Goal: Task Accomplishment & Management: Manage account settings

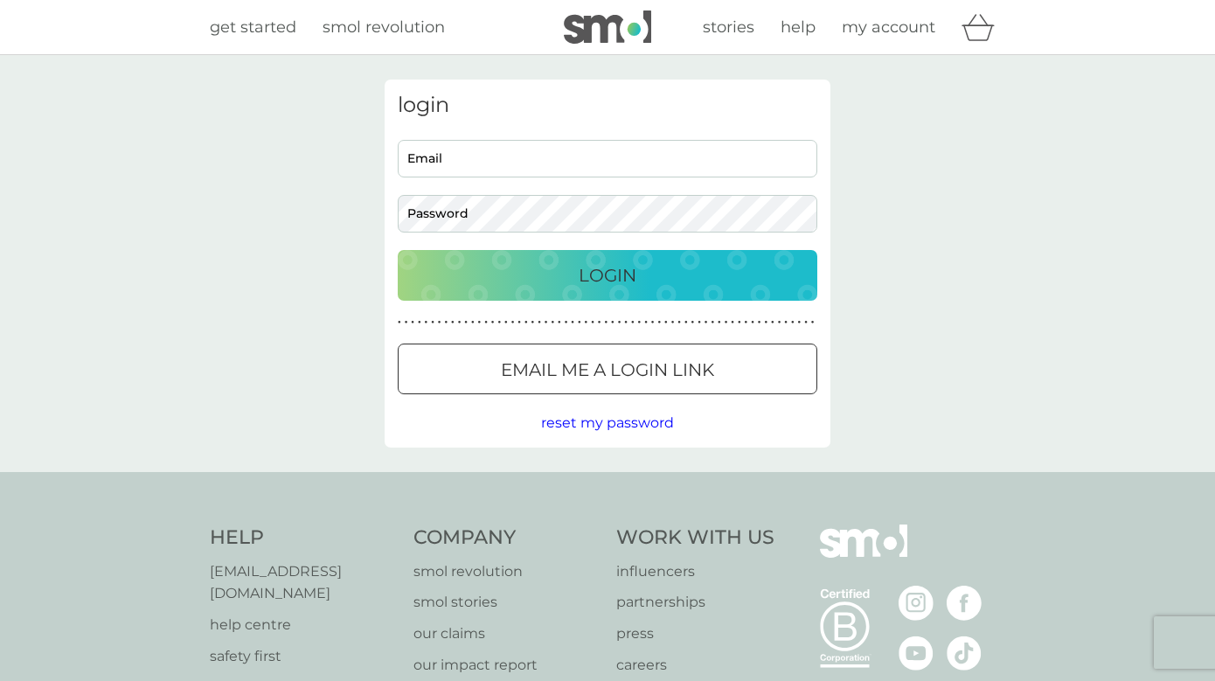
type input "[EMAIL_ADDRESS][DOMAIN_NAME]"
click at [669, 284] on div "Login" at bounding box center [607, 275] width 385 height 28
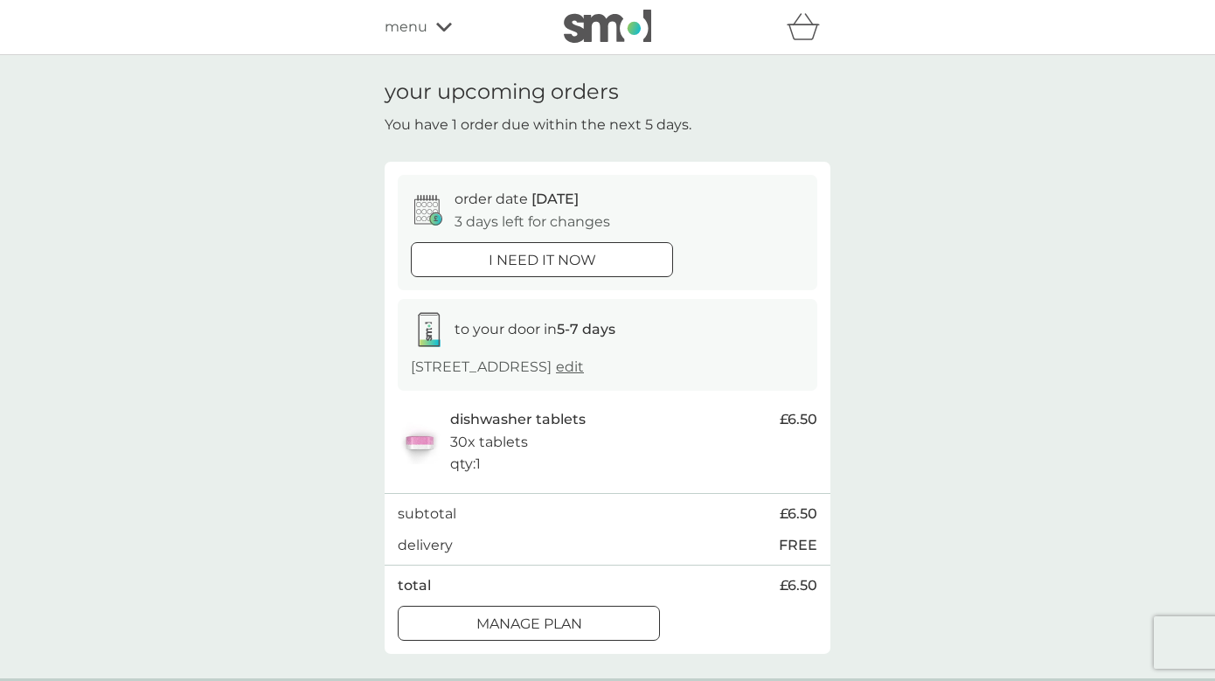
click at [584, 364] on span "edit" at bounding box center [570, 366] width 28 height 17
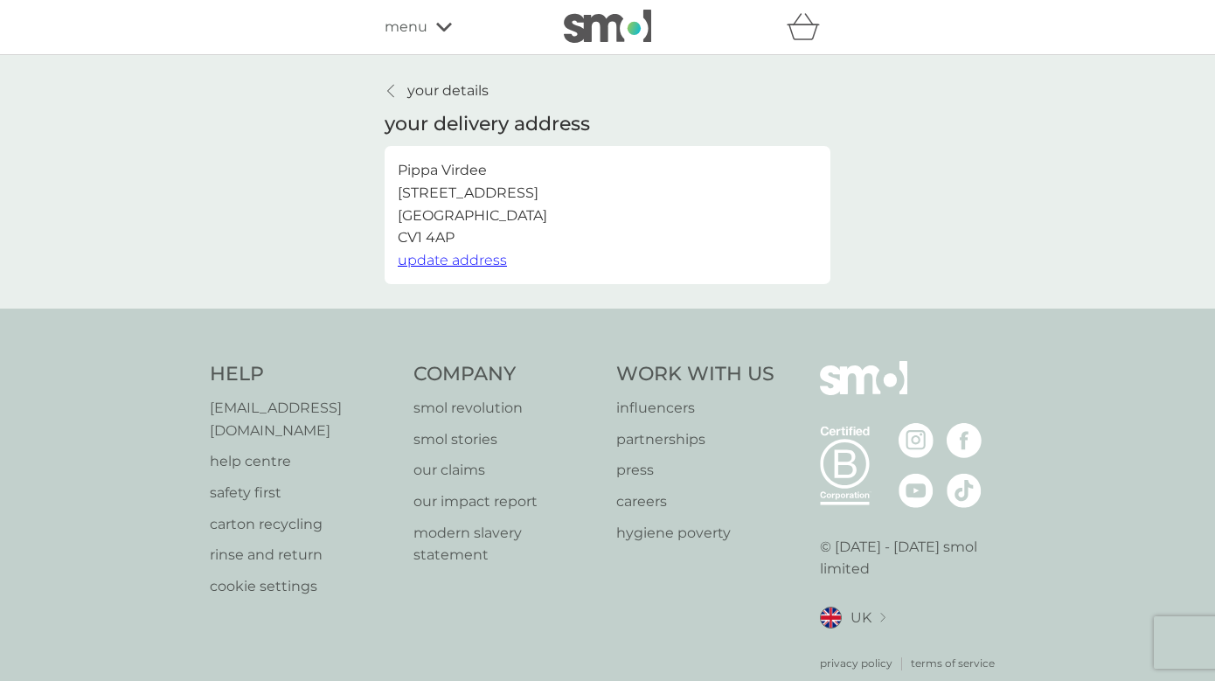
click at [397, 82] on link "your details" at bounding box center [437, 91] width 104 height 23
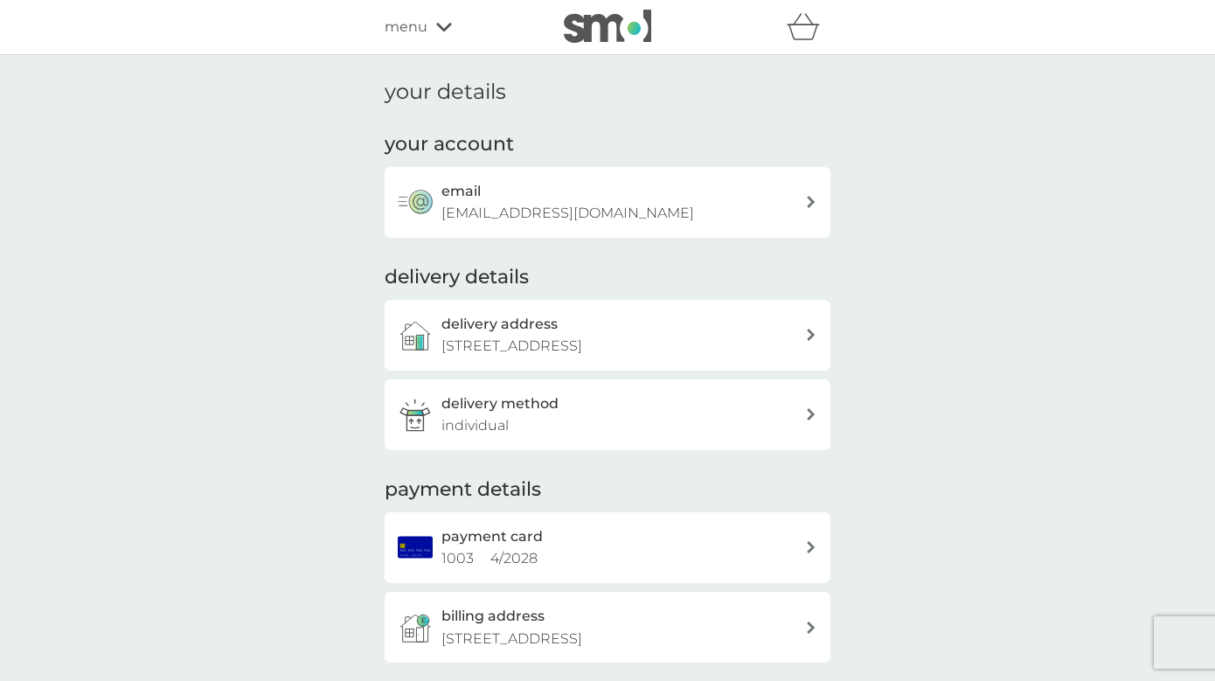
click at [640, 405] on div "delivery method individual" at bounding box center [624, 415] width 364 height 45
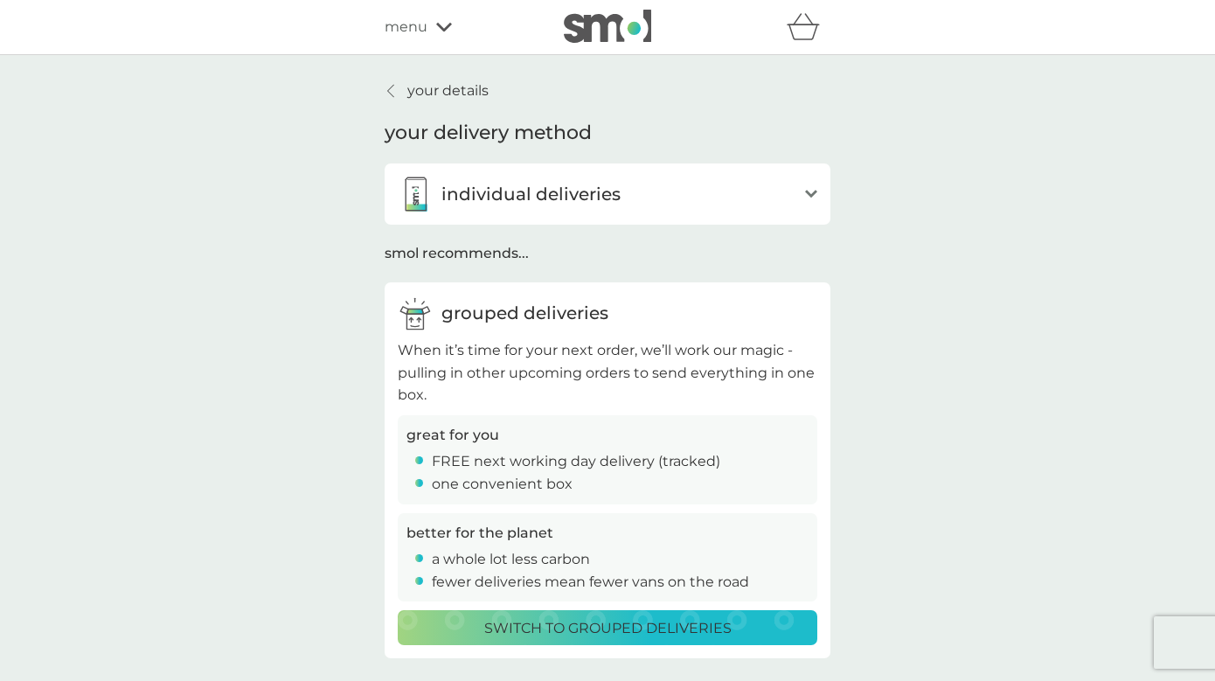
click at [438, 30] on icon at bounding box center [444, 27] width 16 height 10
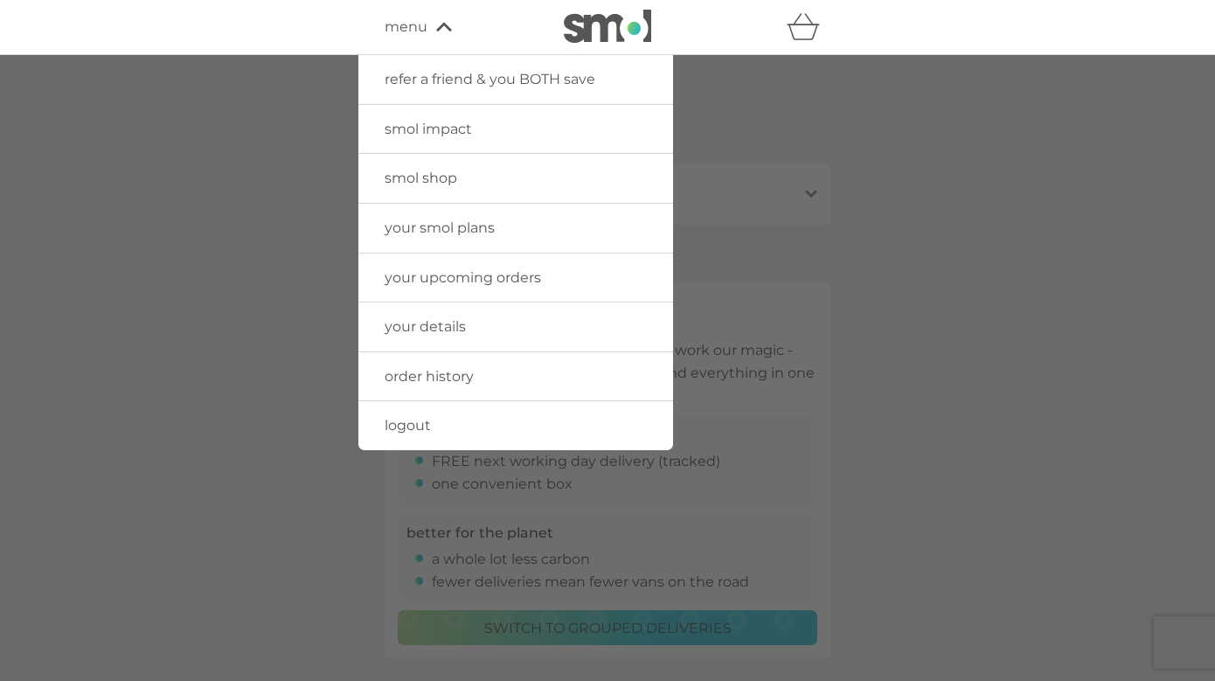
click at [457, 281] on span "your upcoming orders" at bounding box center [463, 277] width 157 height 17
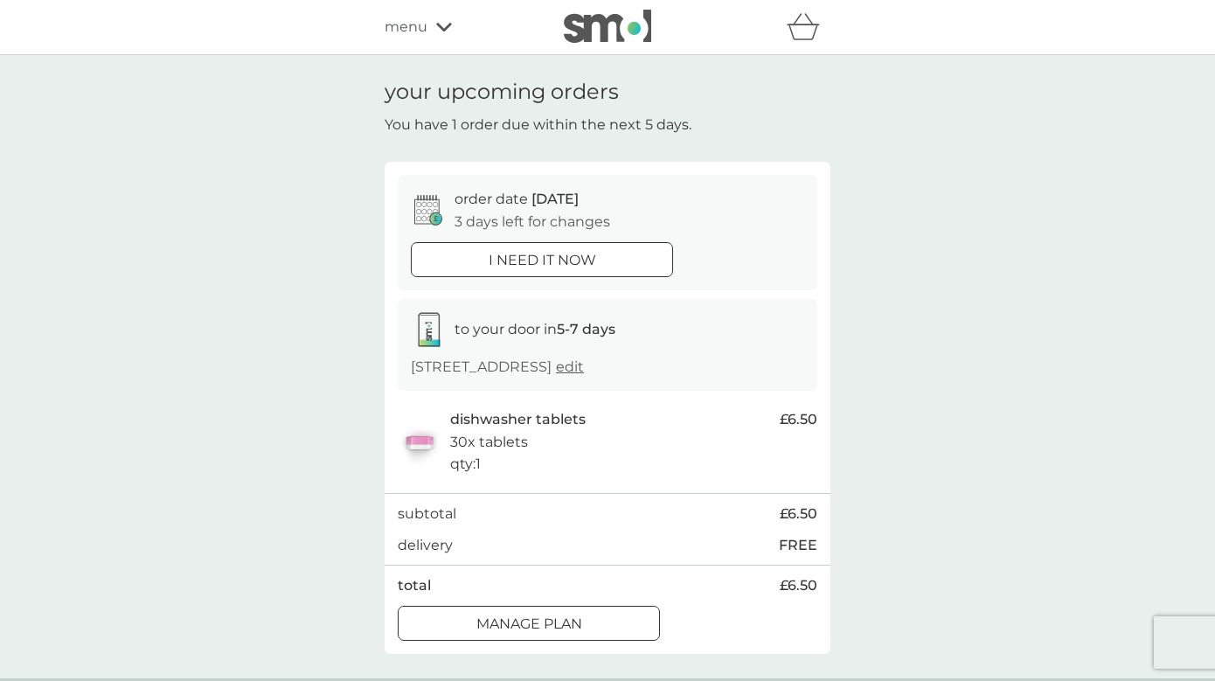
click at [579, 624] on p "Manage plan" at bounding box center [529, 624] width 106 height 23
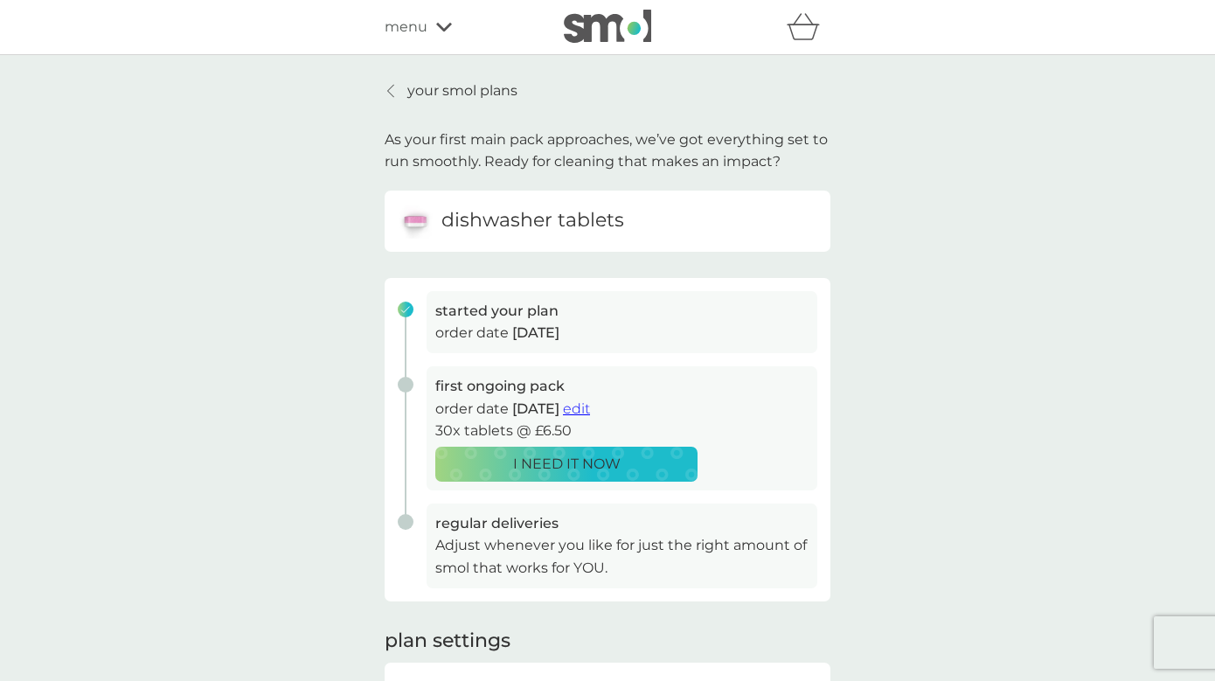
click at [590, 406] on span "edit" at bounding box center [576, 408] width 27 height 17
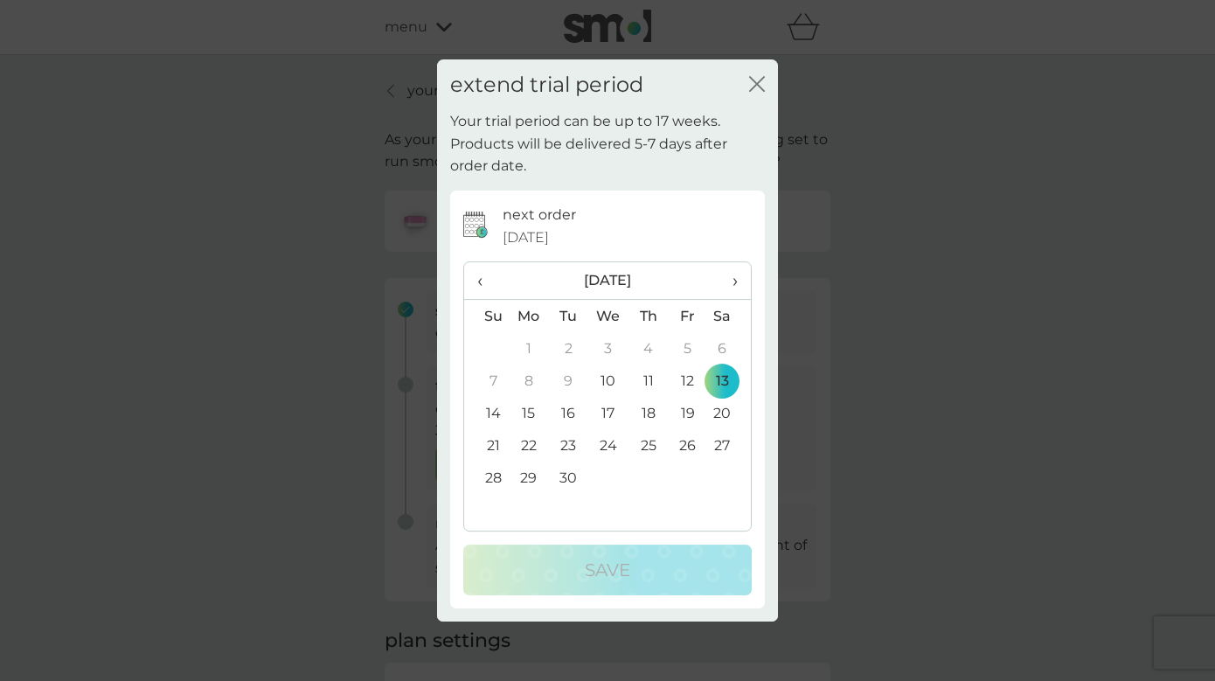
click at [734, 275] on span "›" at bounding box center [728, 280] width 17 height 37
click at [733, 275] on span "›" at bounding box center [728, 280] width 17 height 37
click at [682, 344] on td "5" at bounding box center [687, 348] width 39 height 32
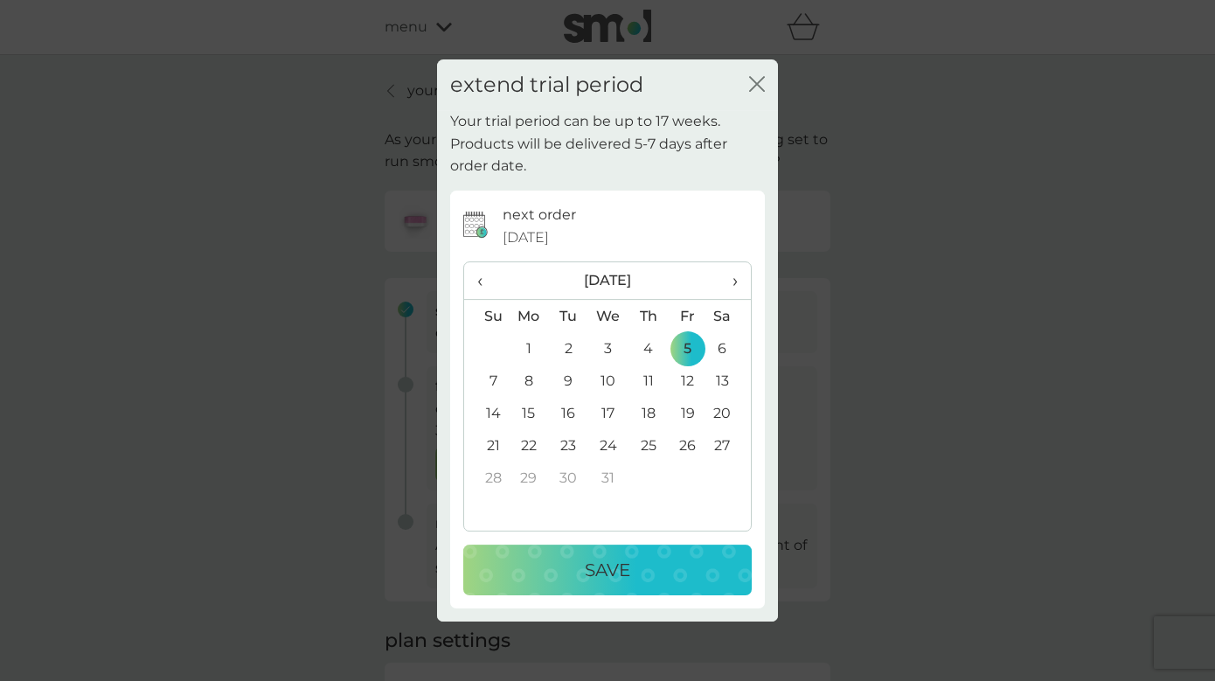
click at [593, 577] on p "Save" at bounding box center [607, 570] width 45 height 28
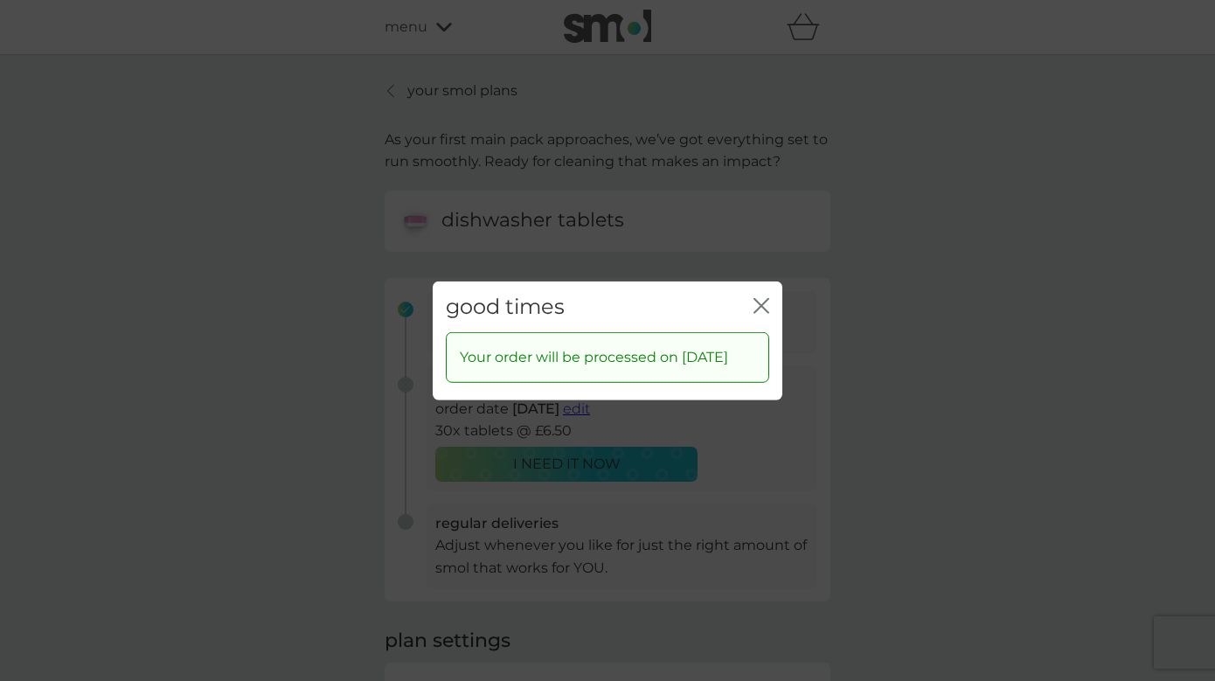
click at [764, 298] on icon "close" at bounding box center [765, 305] width 7 height 14
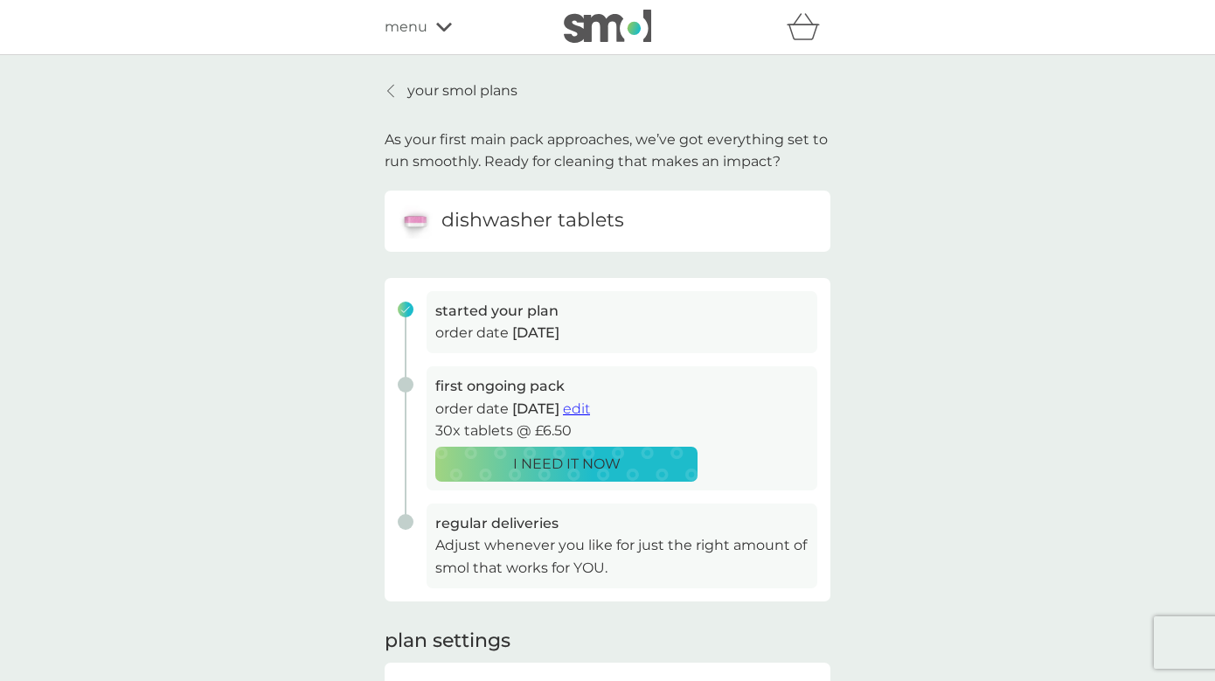
click at [414, 26] on span "menu" at bounding box center [406, 27] width 43 height 23
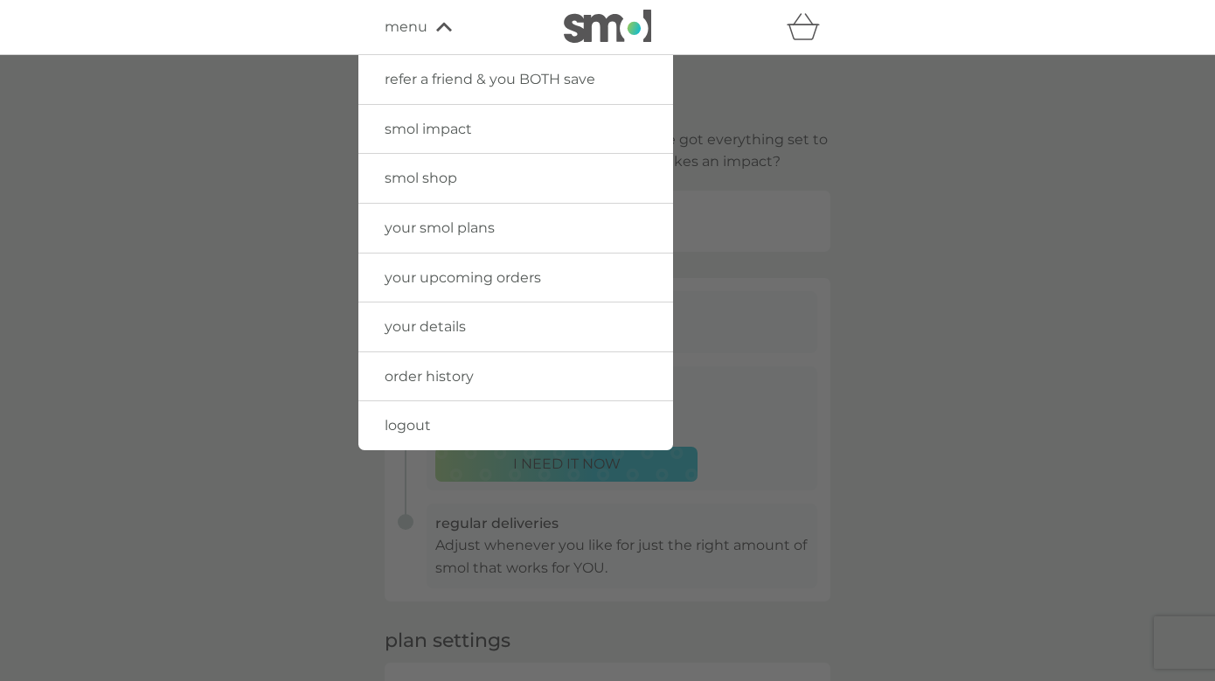
click at [429, 425] on span "logout" at bounding box center [408, 425] width 46 height 17
